Goal: Information Seeking & Learning: Check status

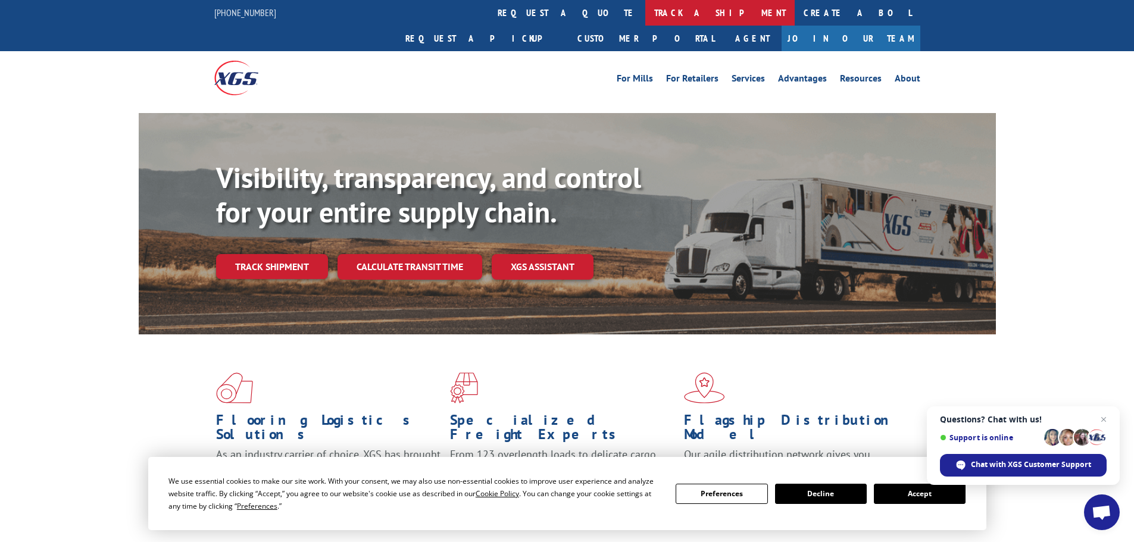
click at [645, 23] on link "track a shipment" at bounding box center [719, 13] width 149 height 26
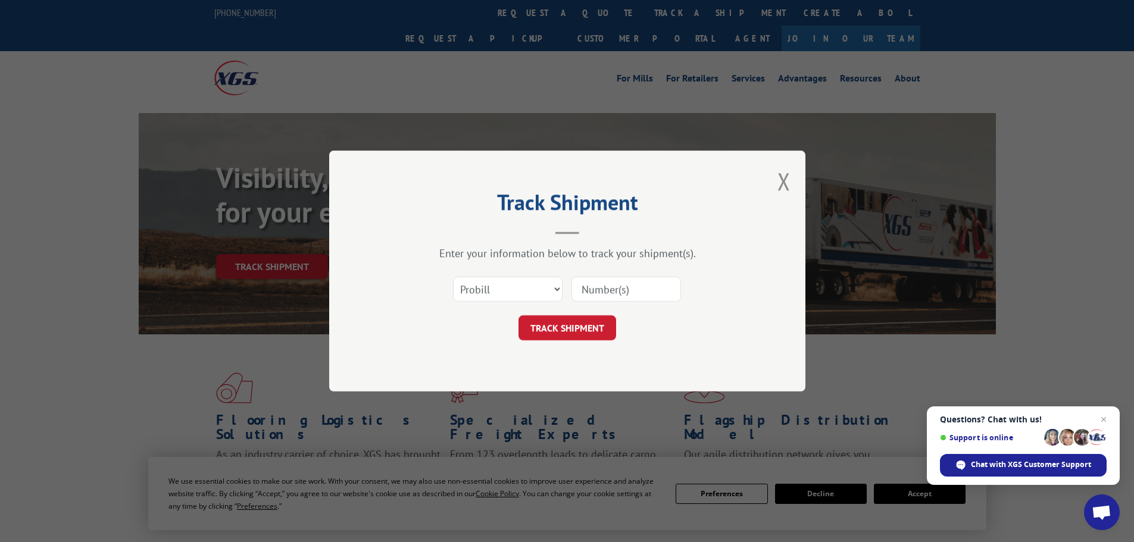
click at [595, 288] on input at bounding box center [625, 289] width 109 height 25
paste input "2852268"
type input "2852268"
click at [586, 327] on button "TRACK SHIPMENT" at bounding box center [567, 327] width 98 height 25
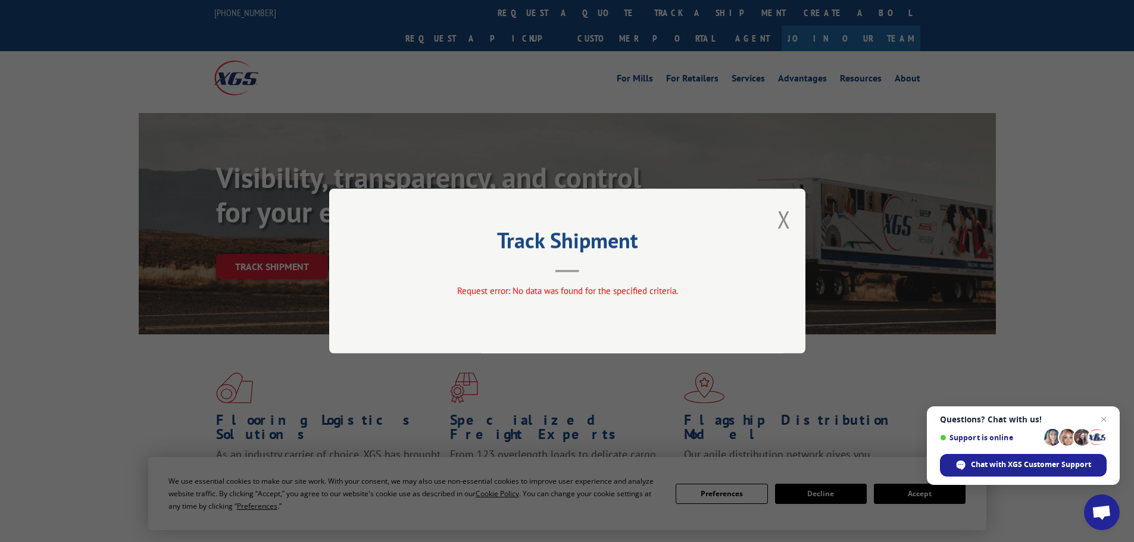
click at [794, 224] on div "Track Shipment Request error: No data was found for the specified criteria." at bounding box center [567, 271] width 476 height 165
click at [785, 215] on button "Close modal" at bounding box center [783, 220] width 13 height 32
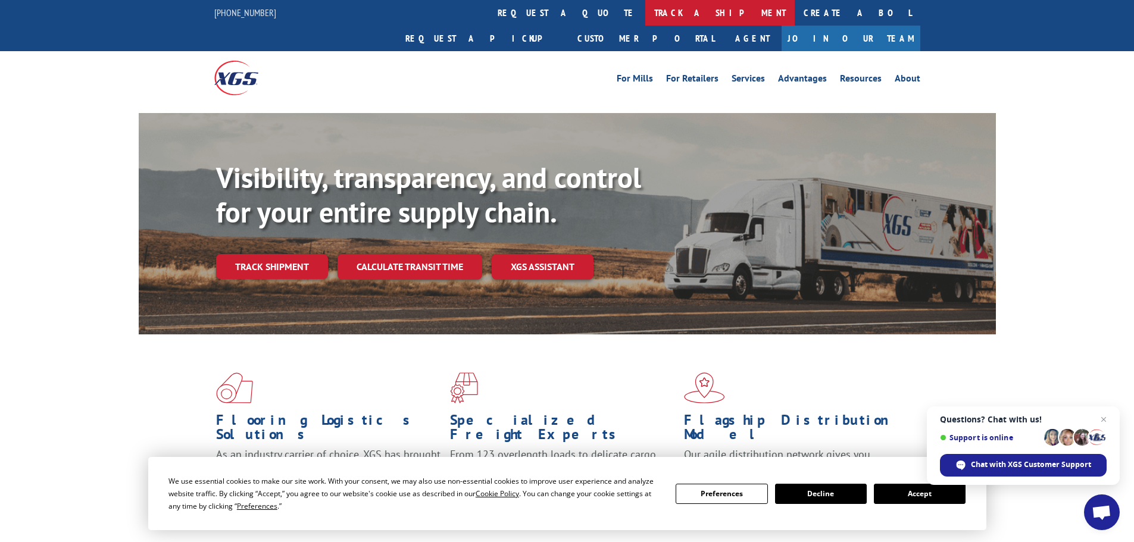
click at [645, 15] on link "track a shipment" at bounding box center [719, 13] width 149 height 26
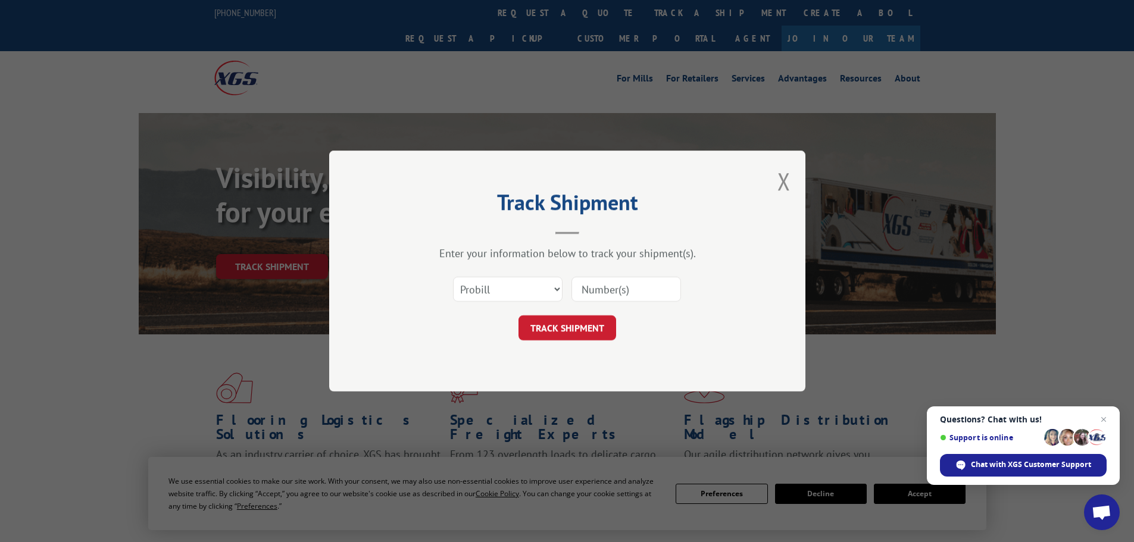
click at [600, 287] on input at bounding box center [625, 289] width 109 height 25
paste input "2852268"
type input "2852268"
click at [594, 331] on button "TRACK SHIPMENT" at bounding box center [567, 327] width 98 height 25
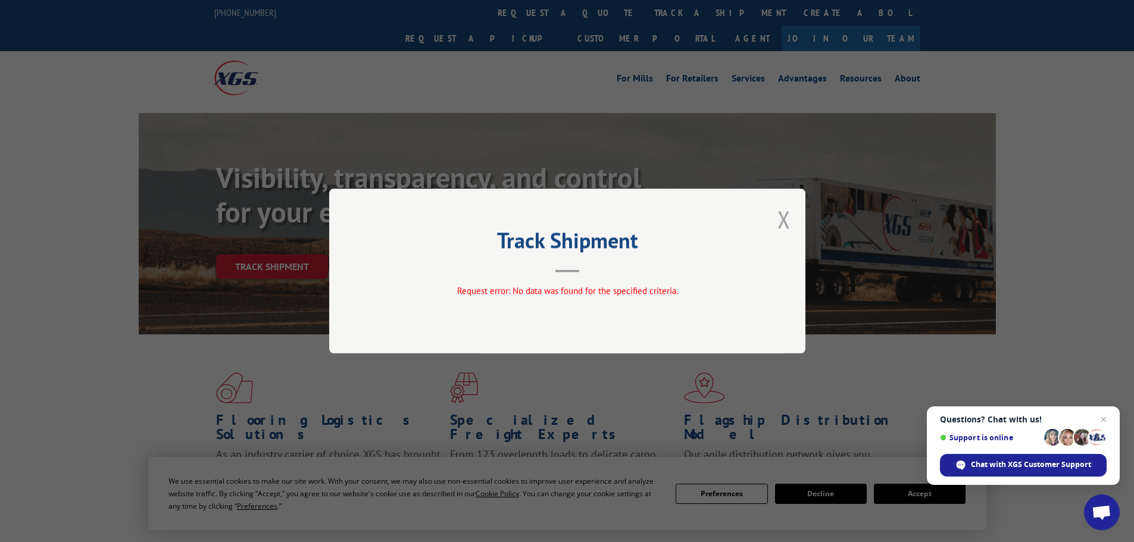
click at [780, 217] on button "Close modal" at bounding box center [783, 220] width 13 height 32
